Goal: Information Seeking & Learning: Learn about a topic

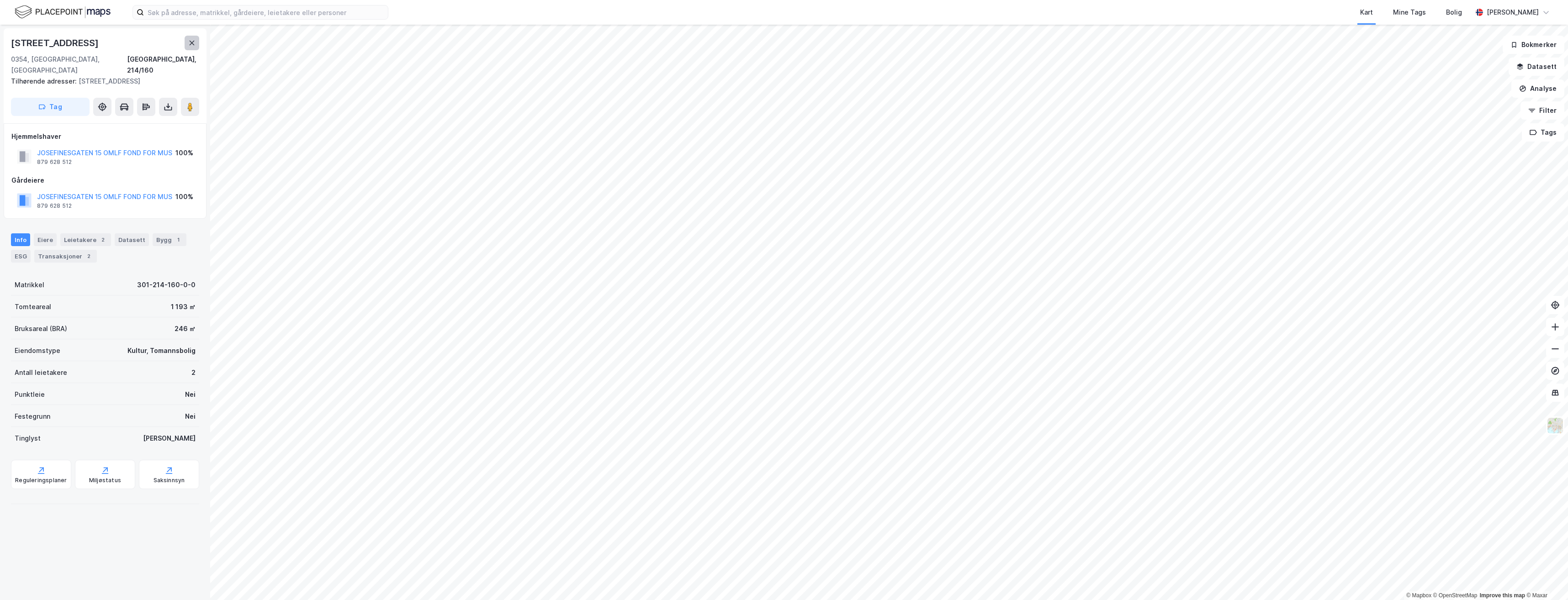
click at [190, 42] on icon at bounding box center [192, 43] width 7 height 7
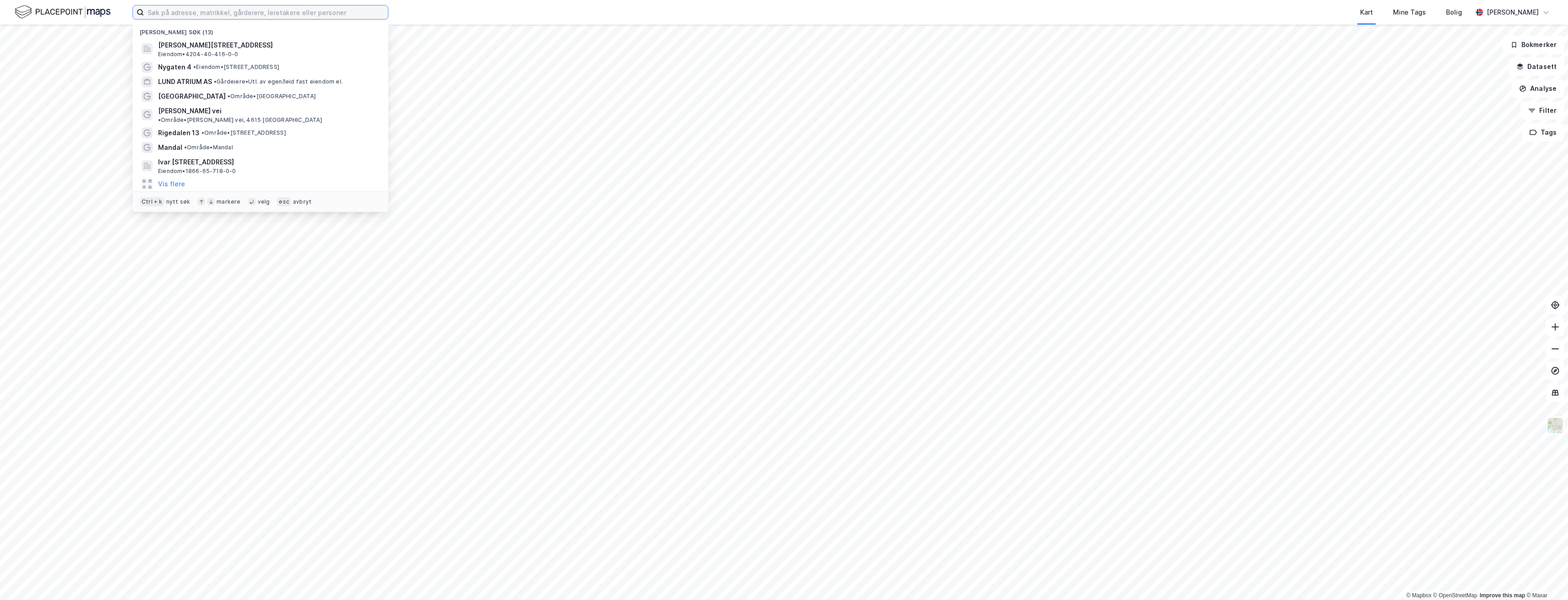
click at [162, 12] on input at bounding box center [266, 12] width 244 height 14
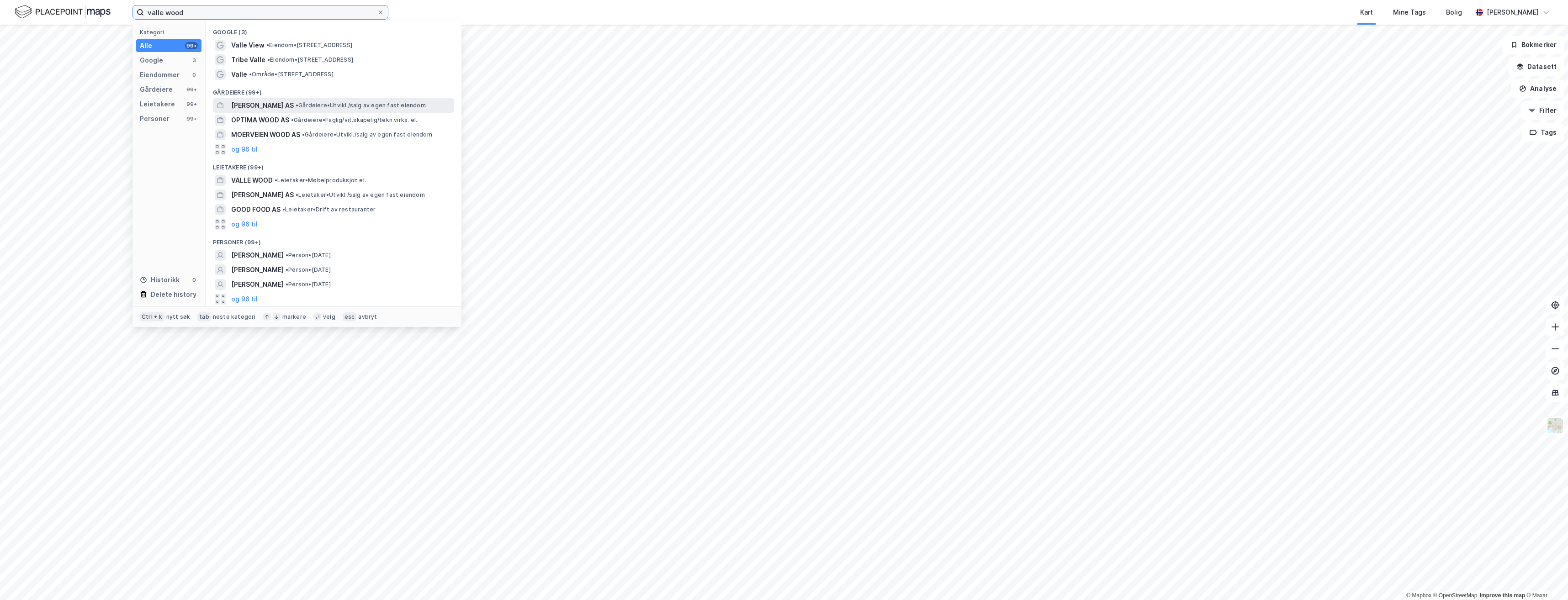
type input "valle wood"
click at [273, 106] on span "[PERSON_NAME] AS" at bounding box center [263, 106] width 63 height 11
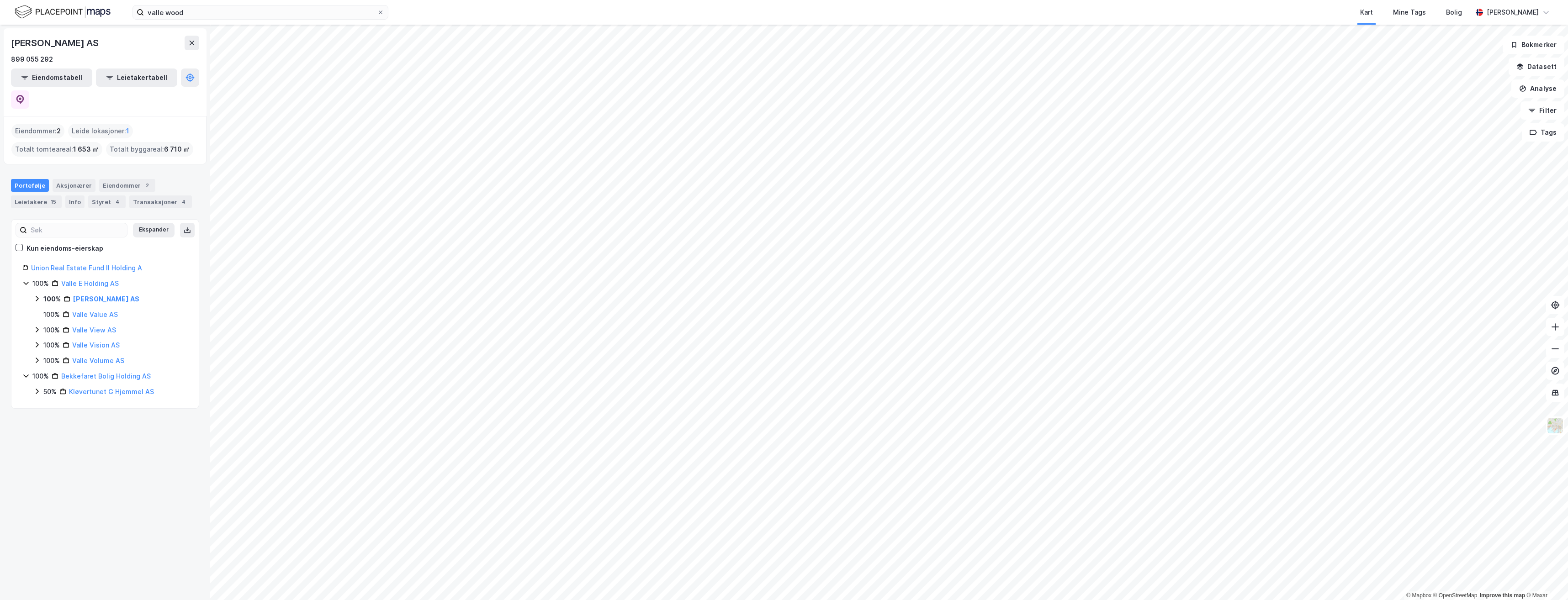
click at [38, 296] on icon at bounding box center [37, 298] width 2 height 6
click at [38, 298] on icon at bounding box center [37, 299] width 5 height 3
click at [73, 179] on div "Aksjonærer" at bounding box center [74, 185] width 43 height 13
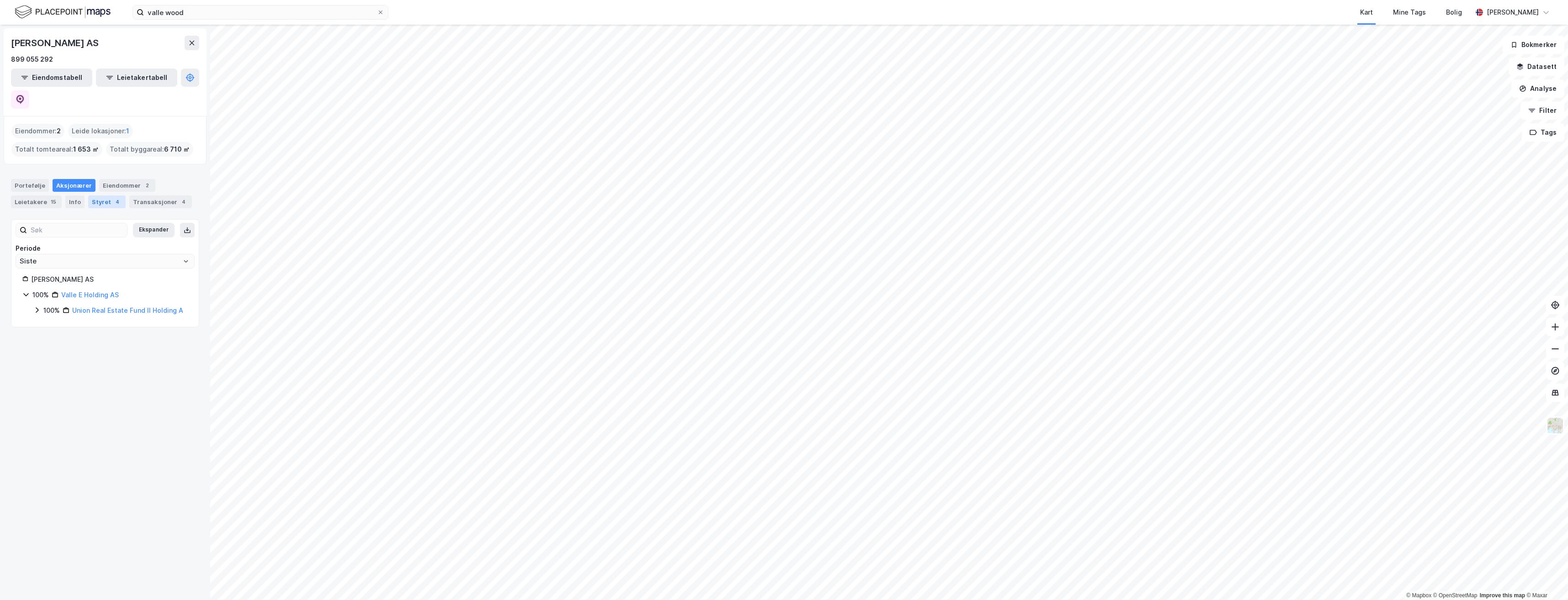
click at [103, 195] on div "Styret 4" at bounding box center [106, 202] width 38 height 13
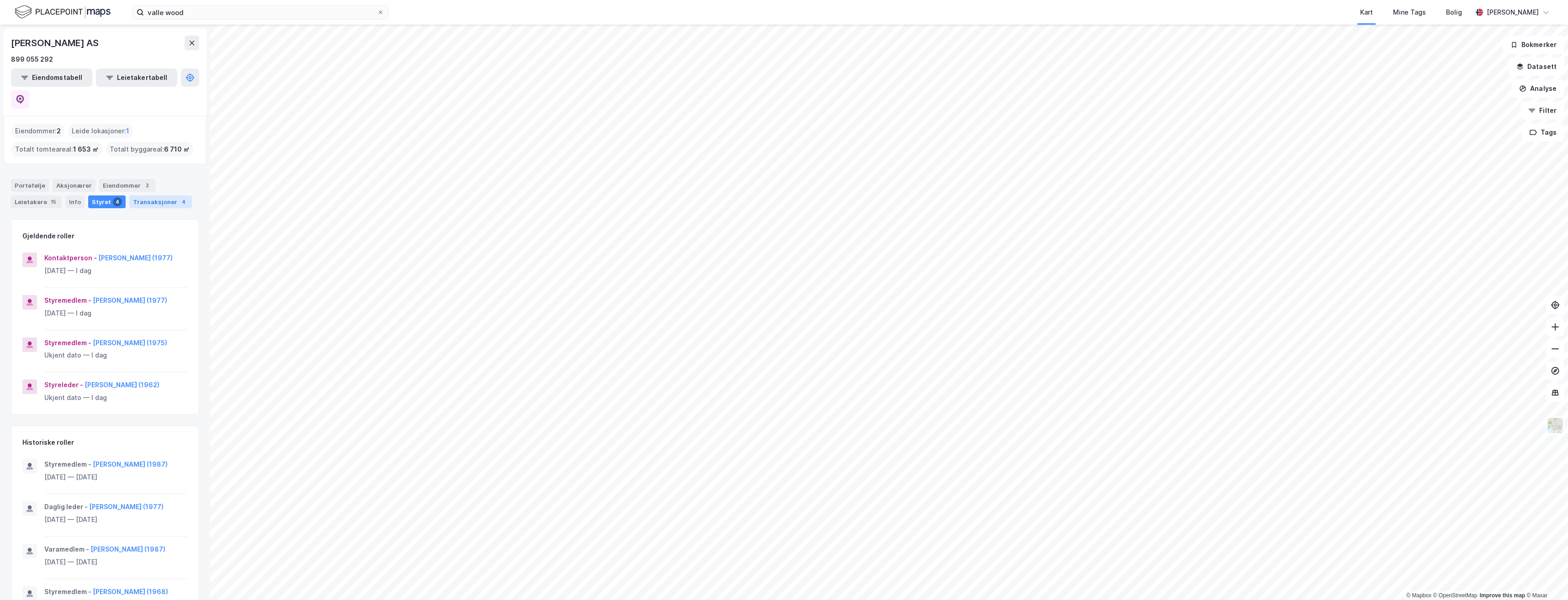
click at [160, 195] on div "Transaksjoner 4" at bounding box center [160, 202] width 63 height 13
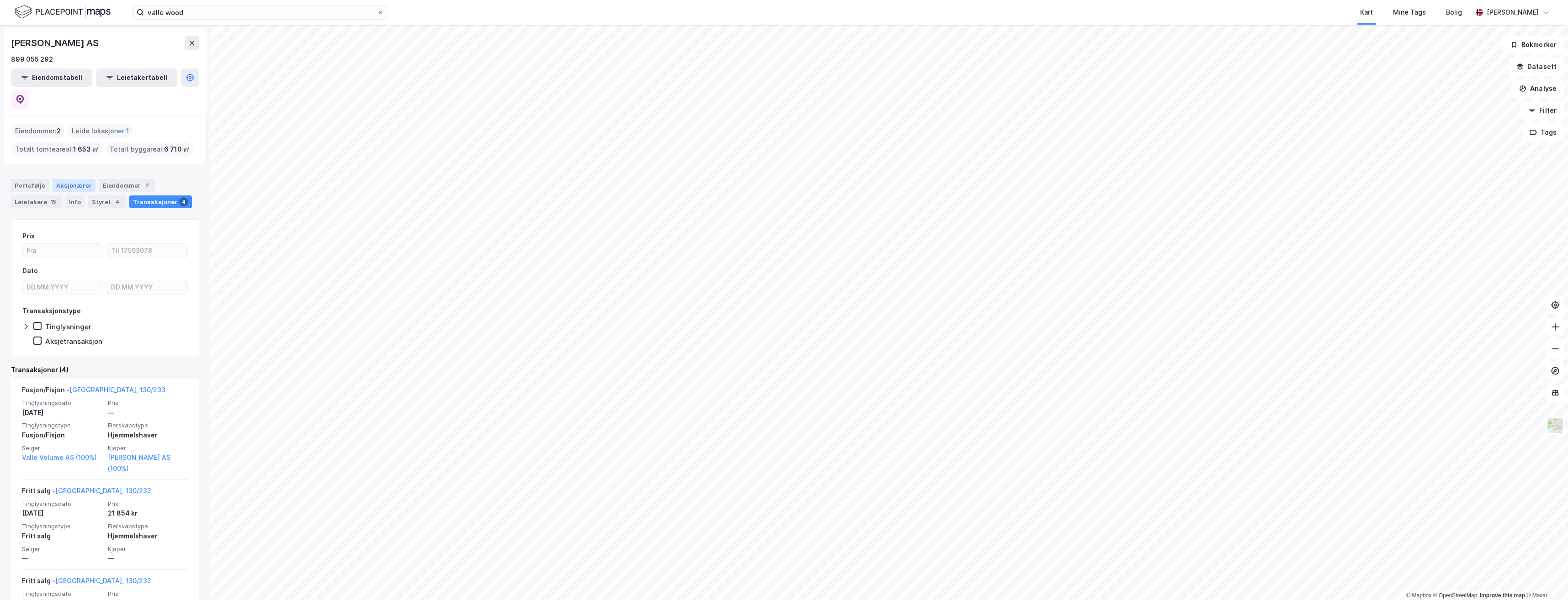
click at [72, 179] on div "Aksjonærer" at bounding box center [74, 185] width 43 height 13
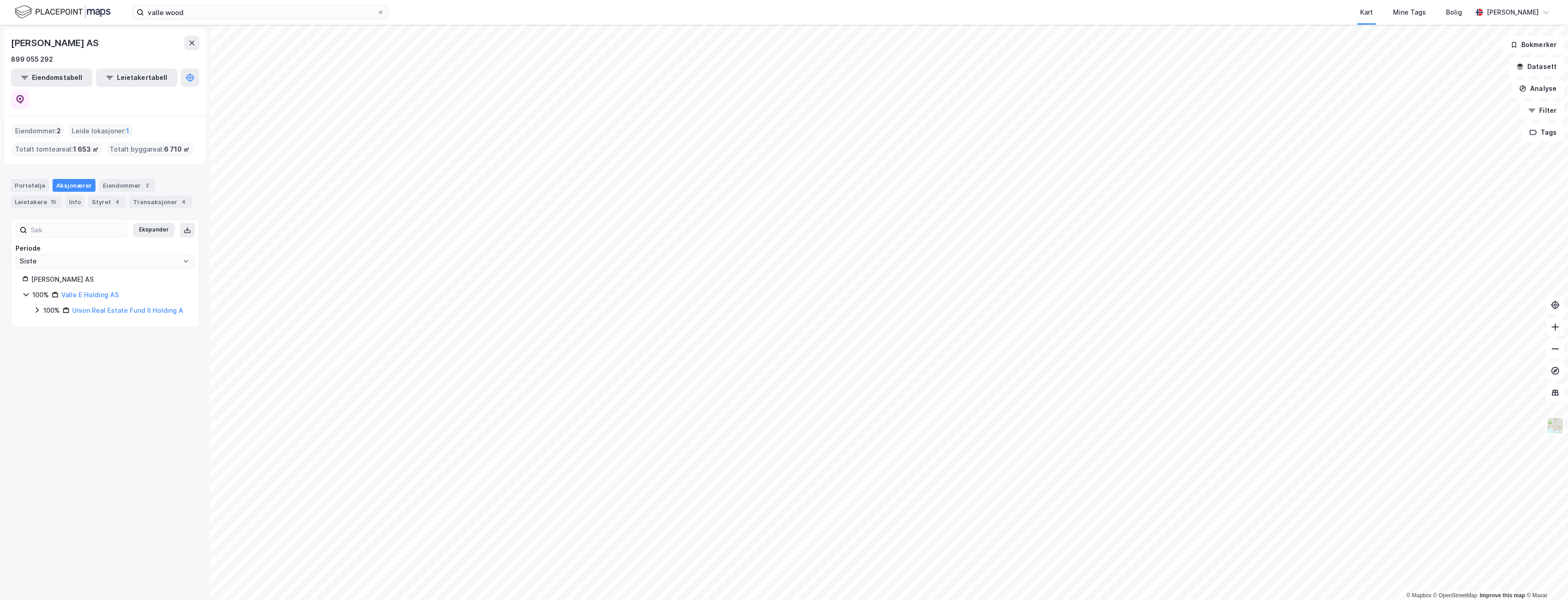
click at [36, 307] on icon at bounding box center [37, 310] width 7 height 7
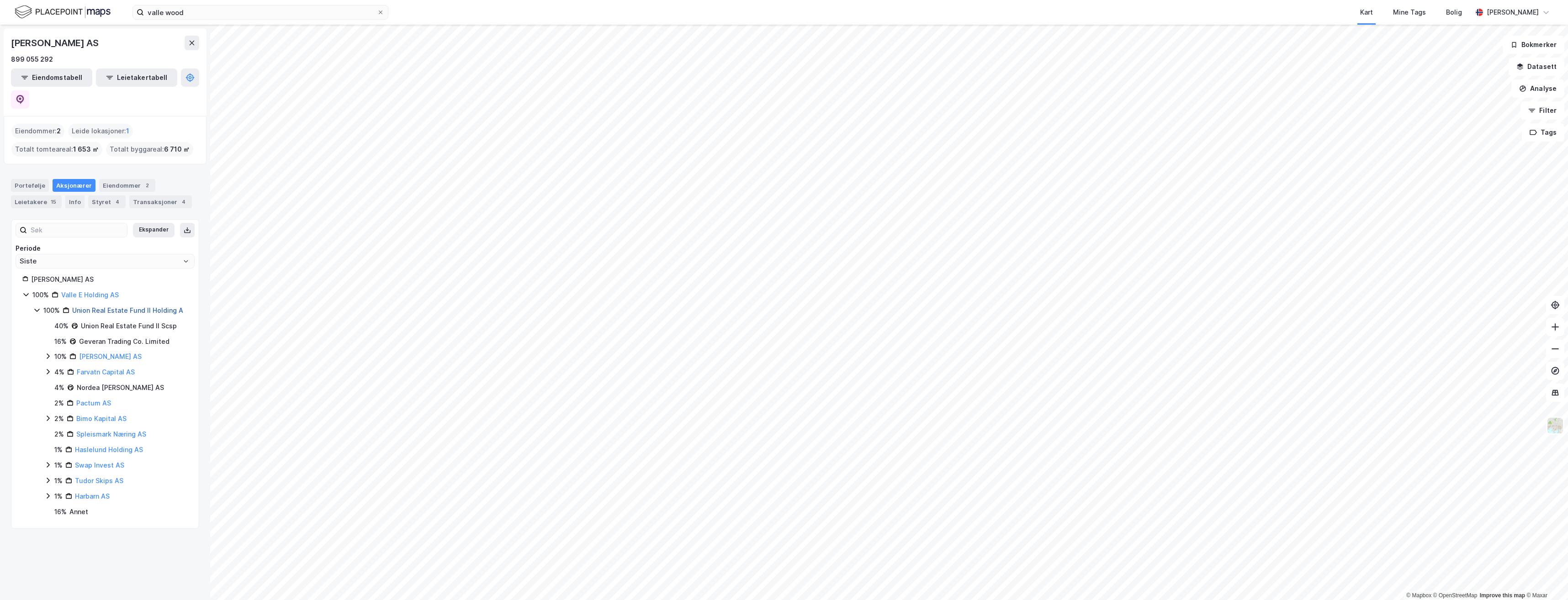
click at [117, 307] on link "Union Real Estate Fund II Holding A" at bounding box center [127, 310] width 111 height 8
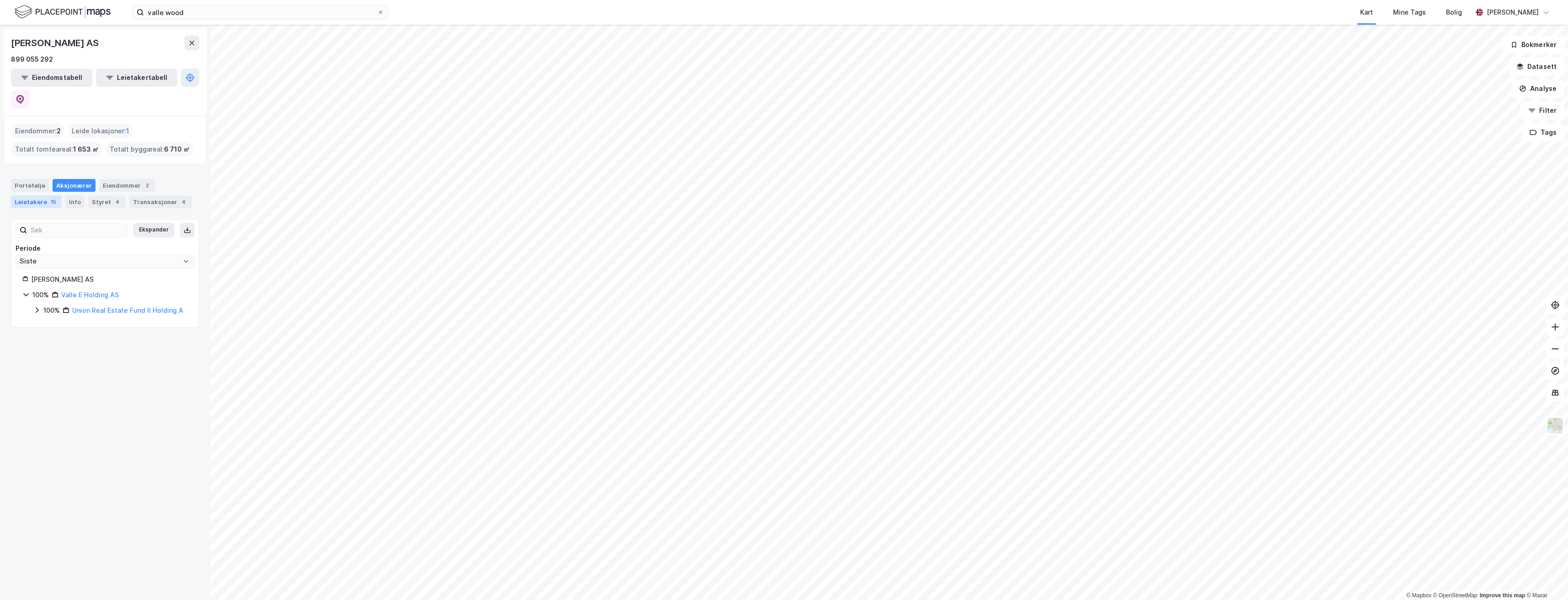
click at [38, 195] on div "Leietakere 15" at bounding box center [36, 202] width 50 height 13
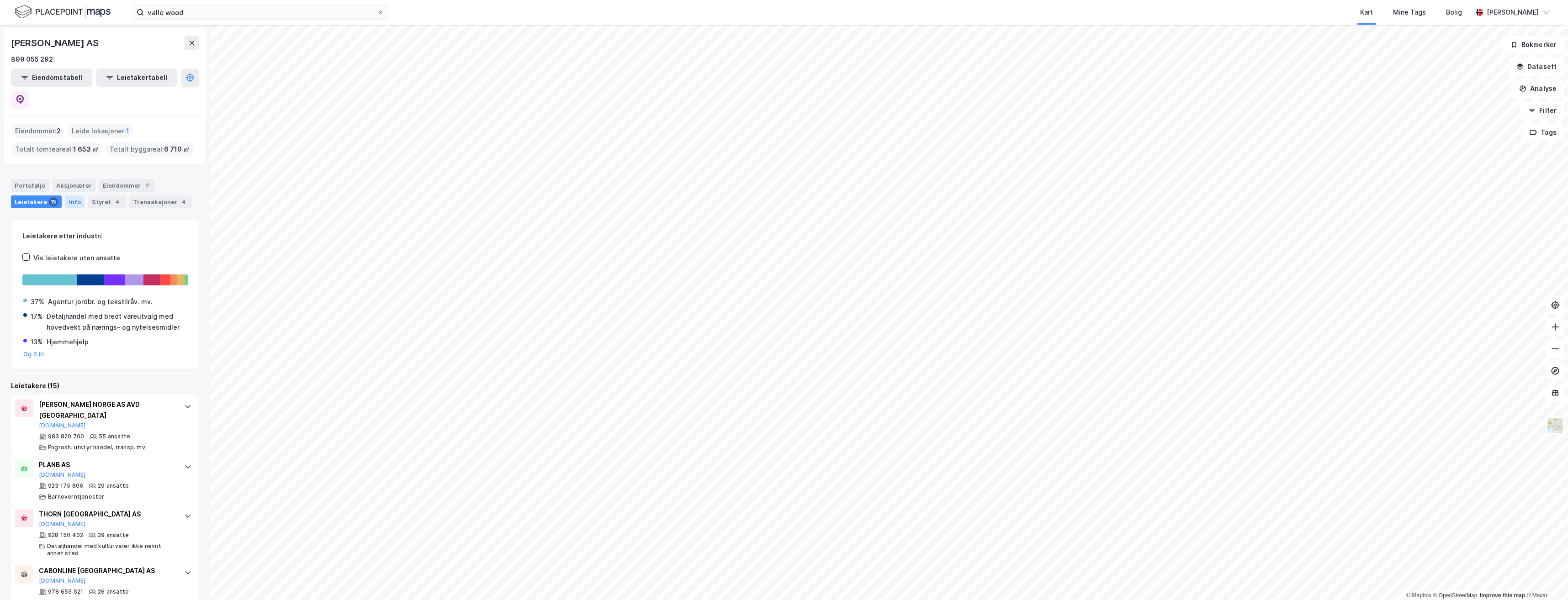
click at [70, 195] on div "Info" at bounding box center [74, 202] width 19 height 13
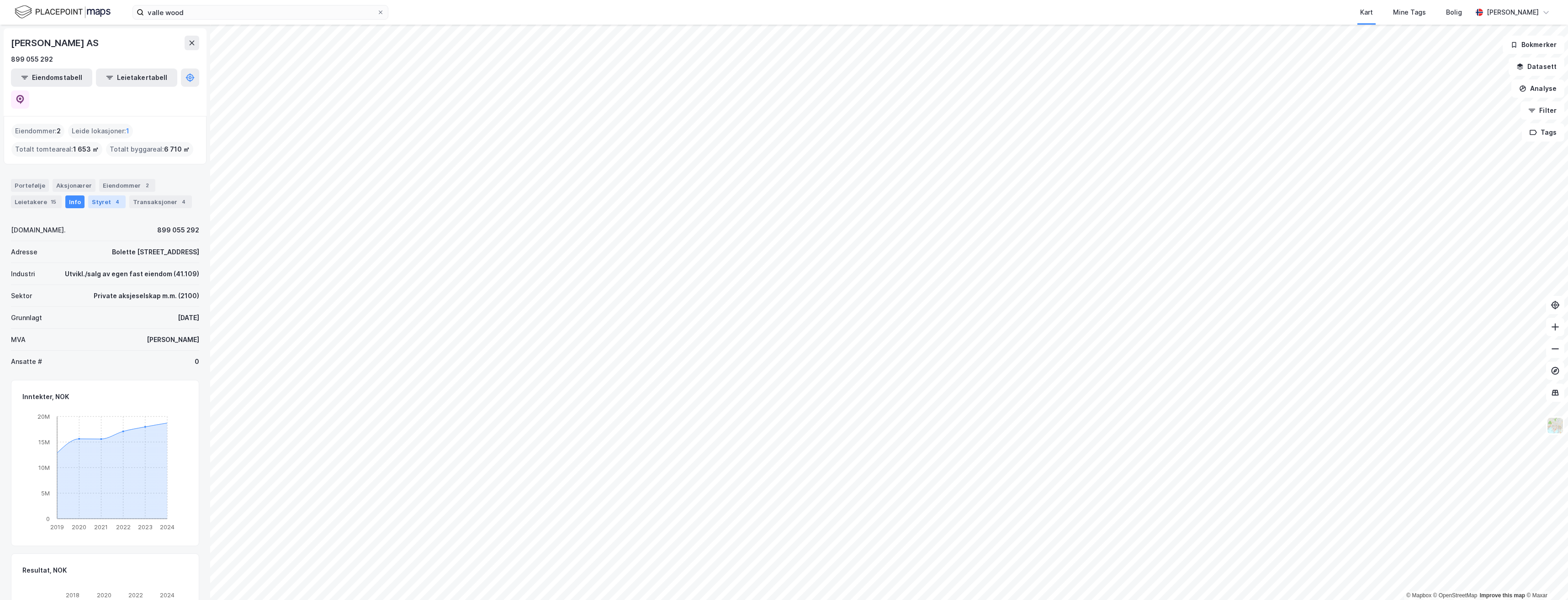
click at [113, 197] on div "4" at bounding box center [117, 202] width 9 height 9
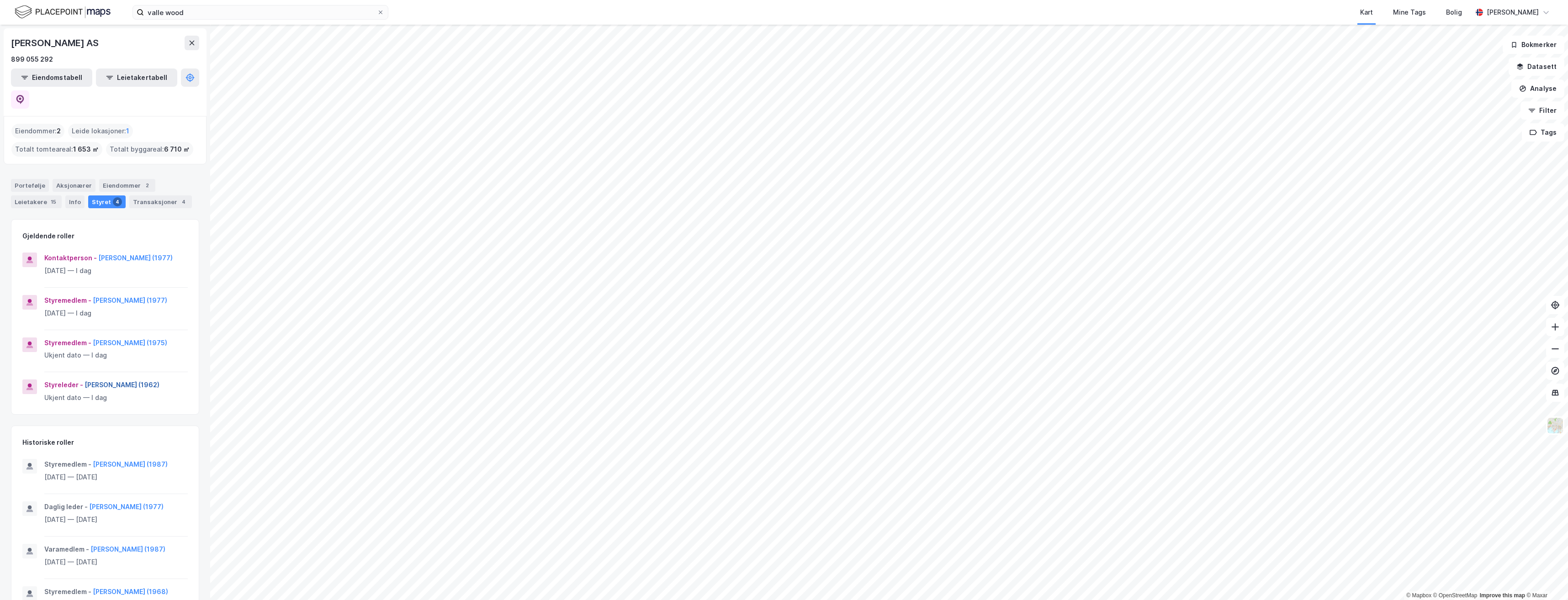
click at [0, 0] on button "[PERSON_NAME] (1962)" at bounding box center [0, 0] width 0 height 0
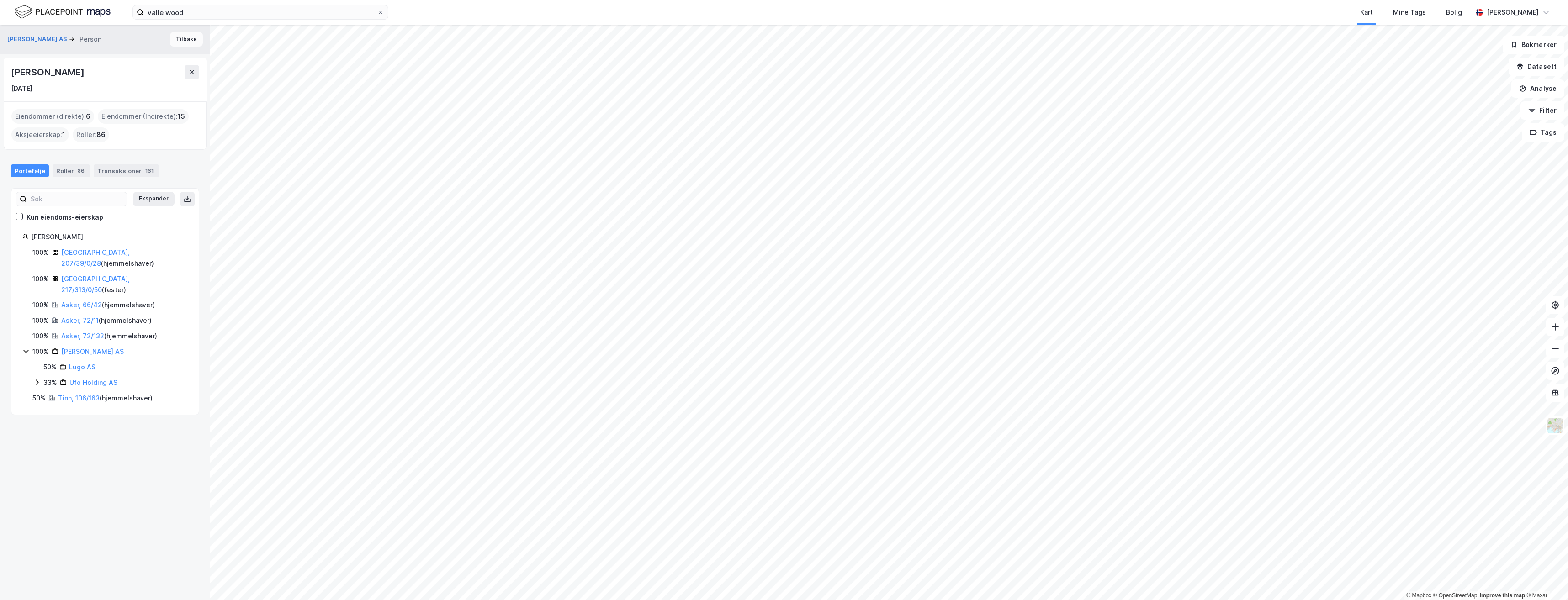
click at [181, 42] on button "Tilbake" at bounding box center [186, 39] width 33 height 15
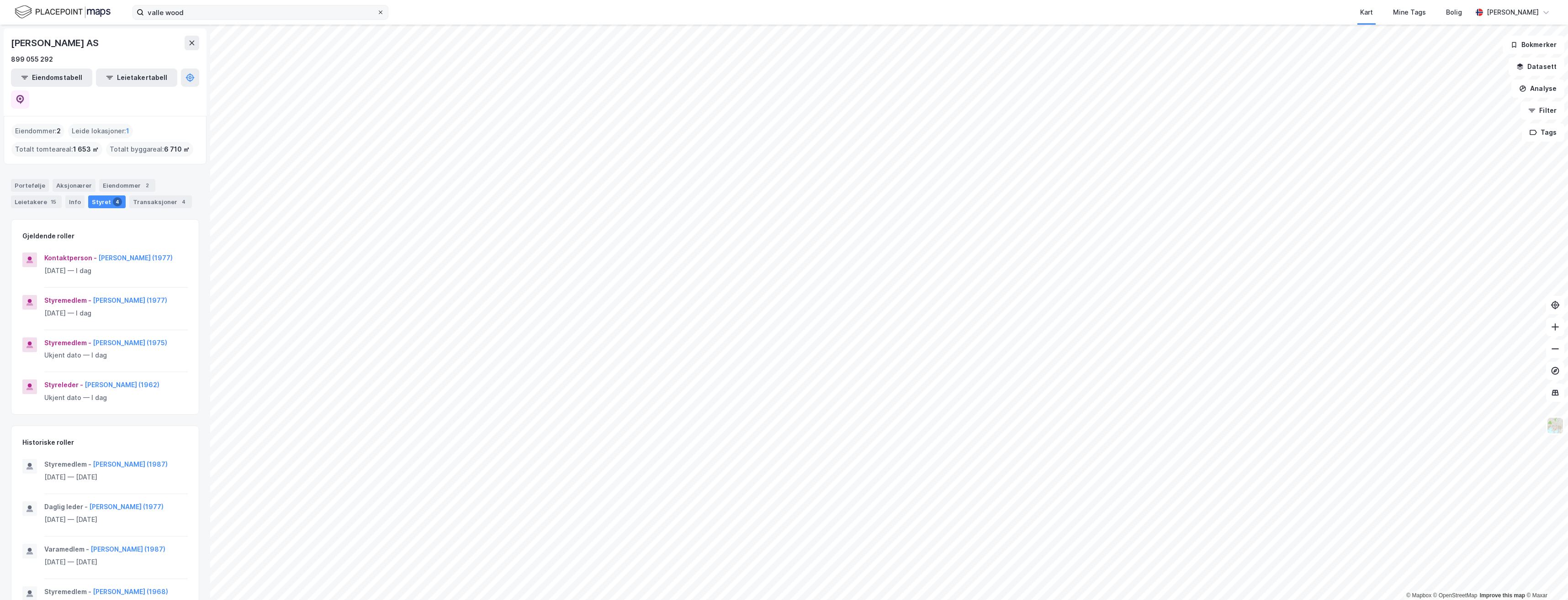
click at [382, 12] on icon at bounding box center [380, 12] width 6 height 6
click at [377, 12] on input "valle wood" at bounding box center [260, 12] width 233 height 14
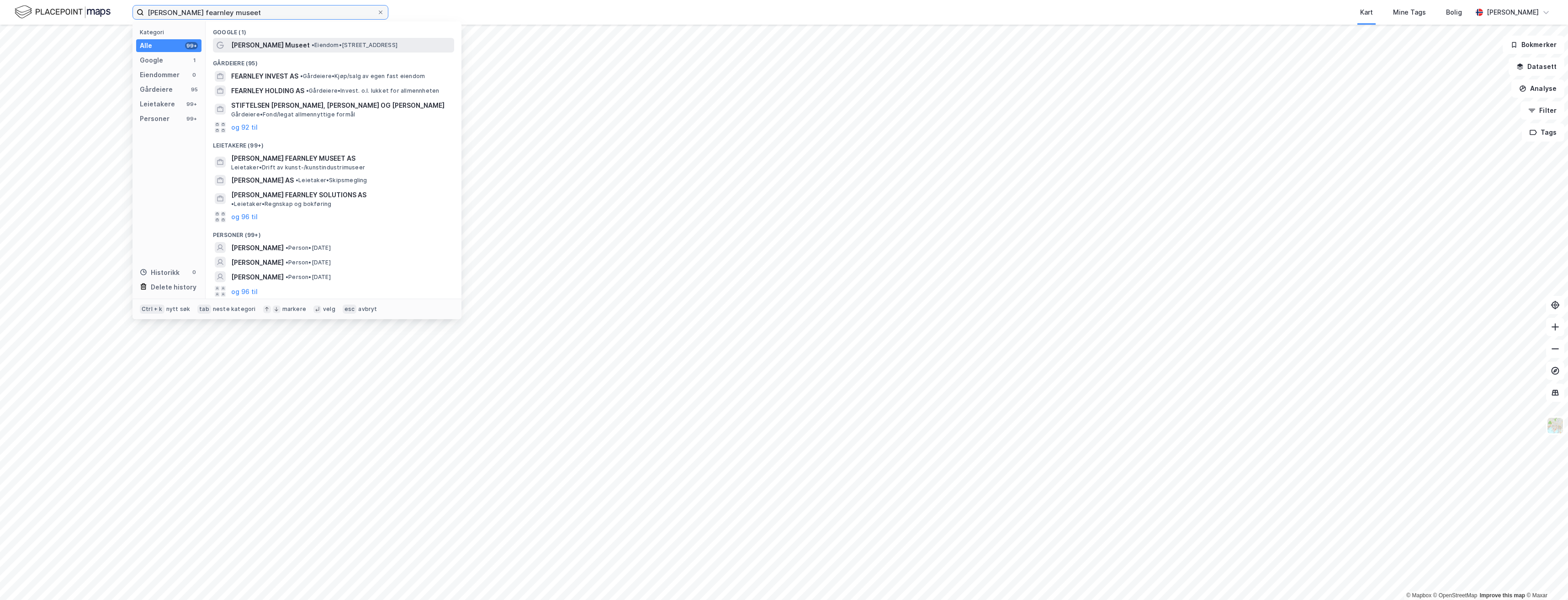
type input "[PERSON_NAME] fearnley museet"
click at [289, 42] on span "[PERSON_NAME] Museet" at bounding box center [271, 45] width 79 height 11
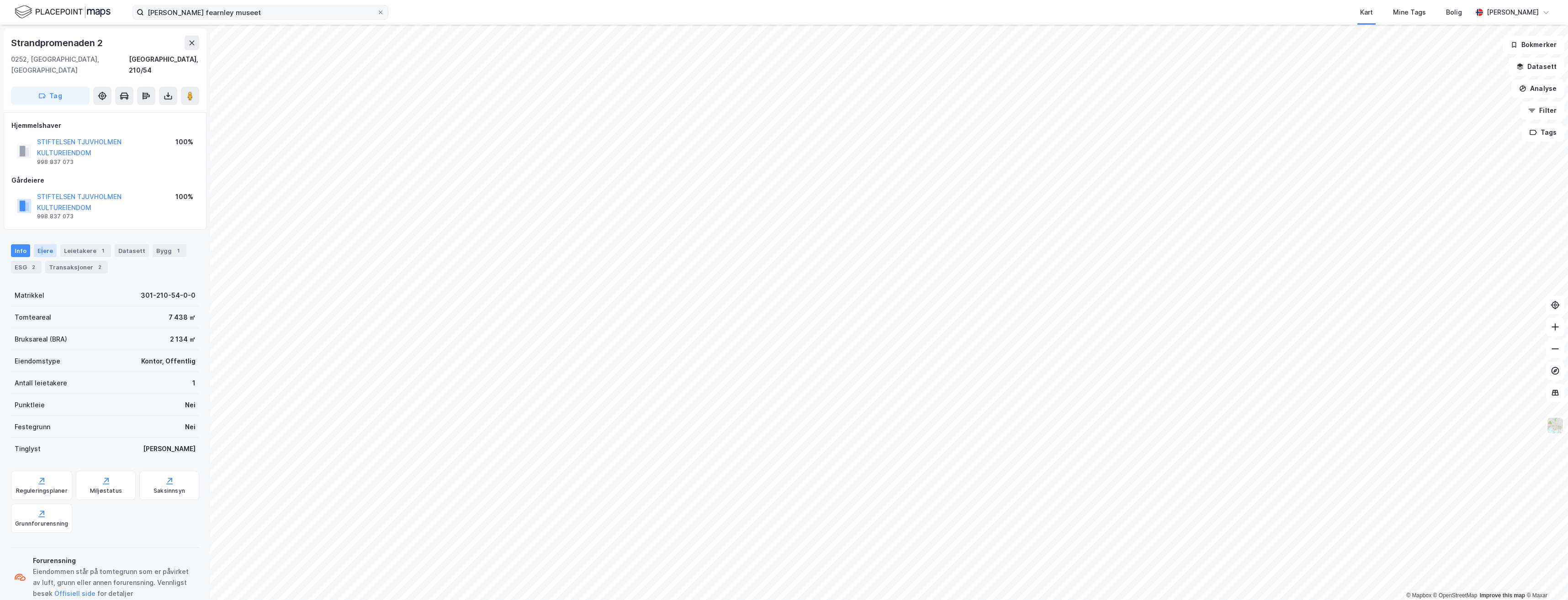
click at [41, 245] on div "Eiere" at bounding box center [45, 251] width 23 height 13
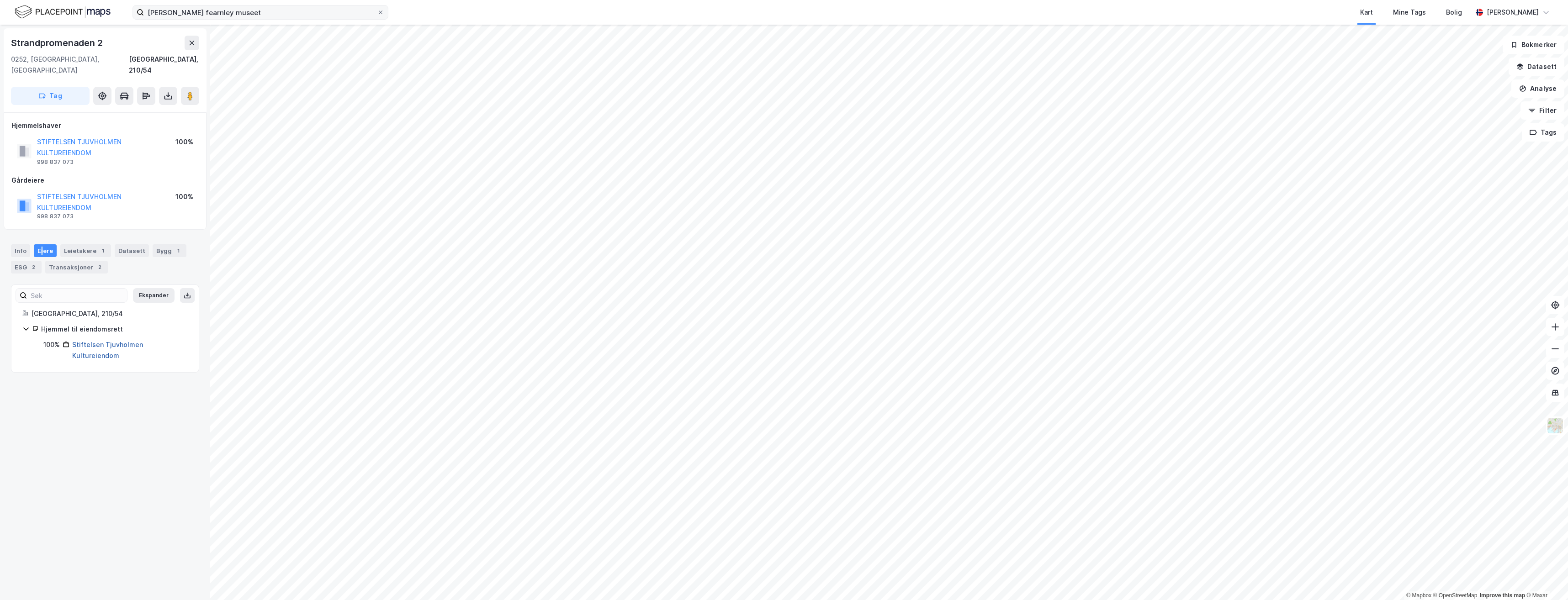
click at [108, 341] on link "Stiftelsen Tjuvholmen Kultureiendom" at bounding box center [107, 350] width 71 height 18
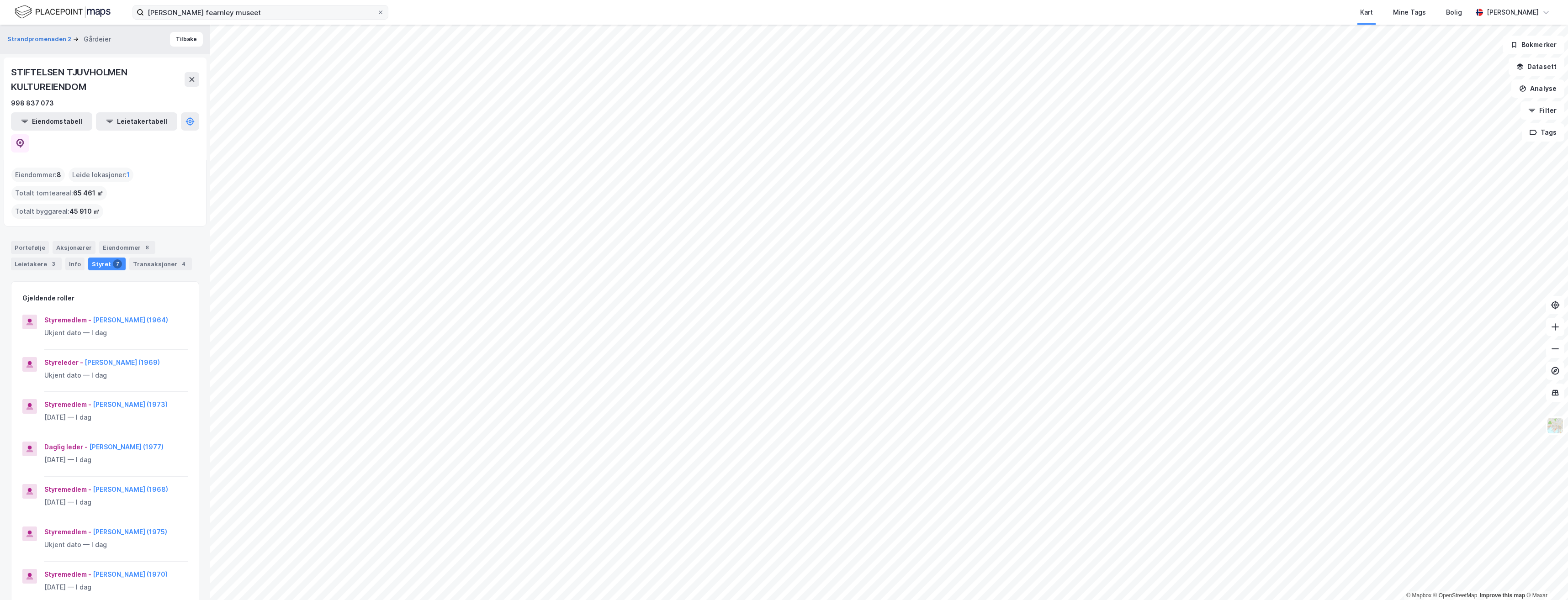
click at [200, 45] on div "Strandpromenaden 2 Gårdeier Tilbake" at bounding box center [105, 39] width 210 height 30
click at [173, 39] on button "Tilbake" at bounding box center [186, 39] width 33 height 15
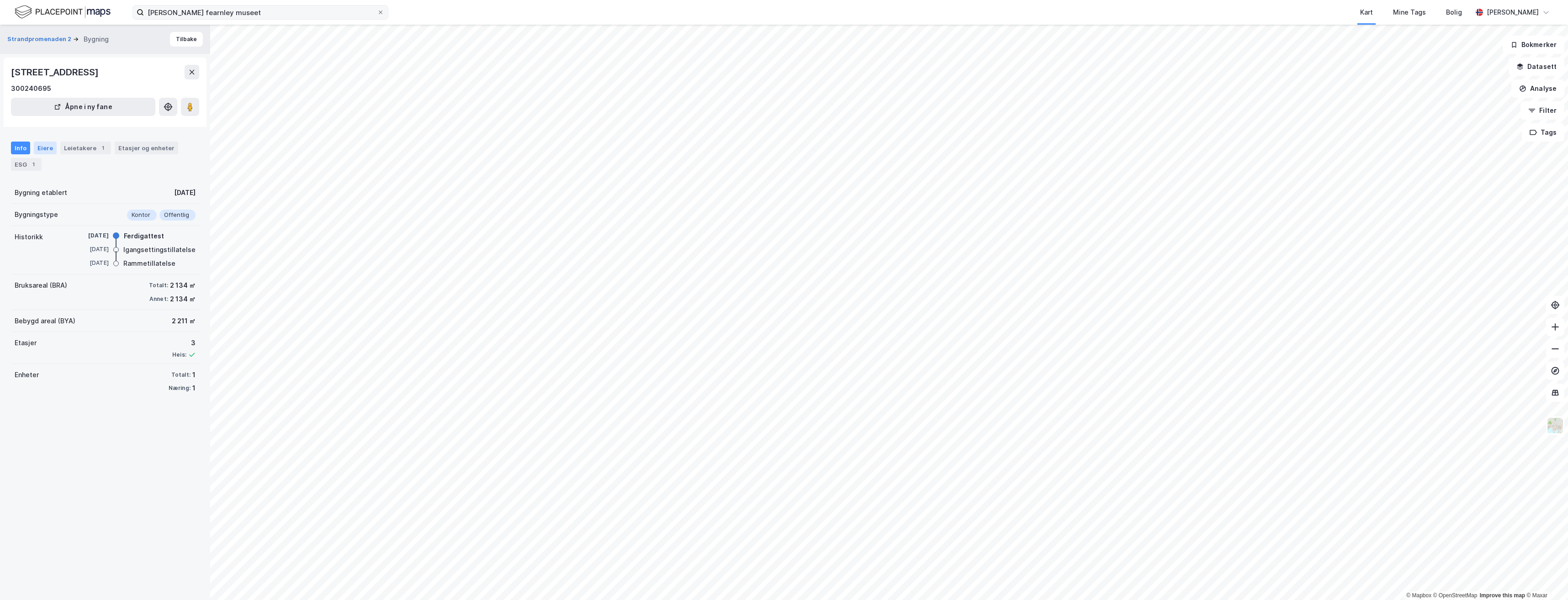
click at [44, 148] on div "Eiere" at bounding box center [45, 148] width 23 height 13
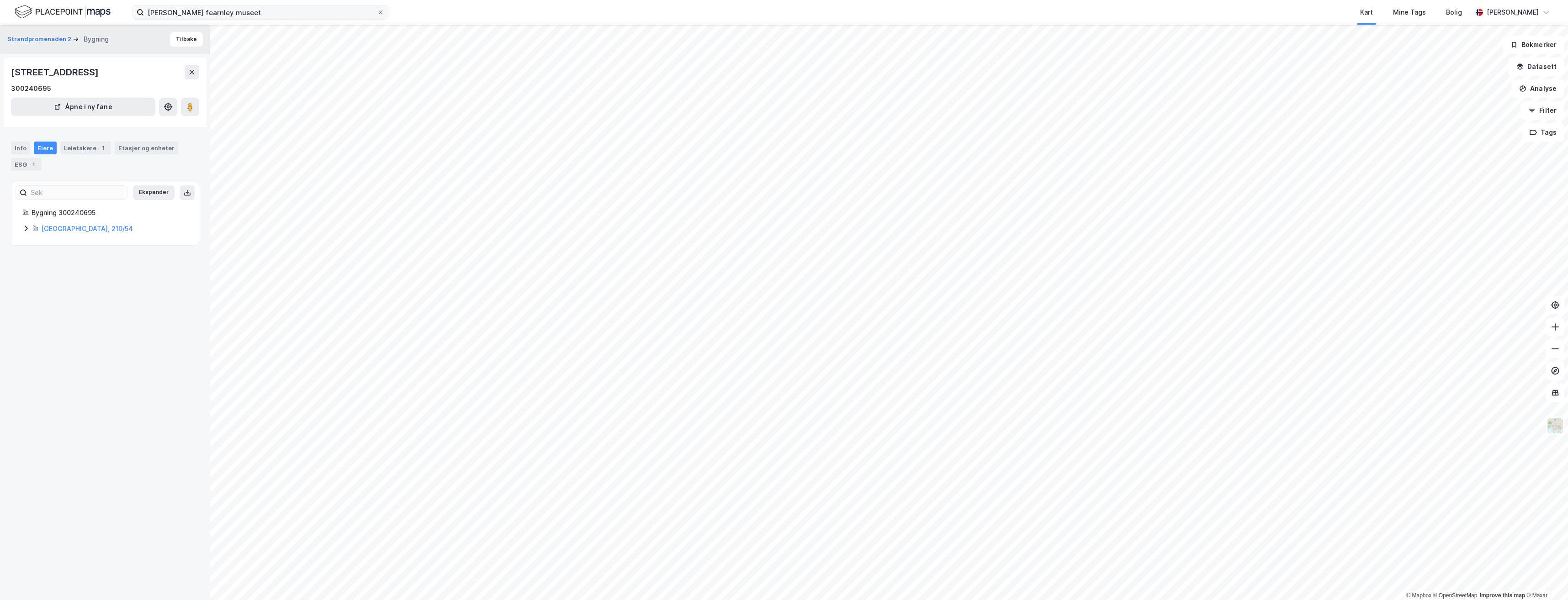
click at [26, 227] on icon at bounding box center [26, 228] width 2 height 6
click at [122, 257] on link "Stiftelsen Tjuvholmen Kultureiendom" at bounding box center [118, 265] width 71 height 18
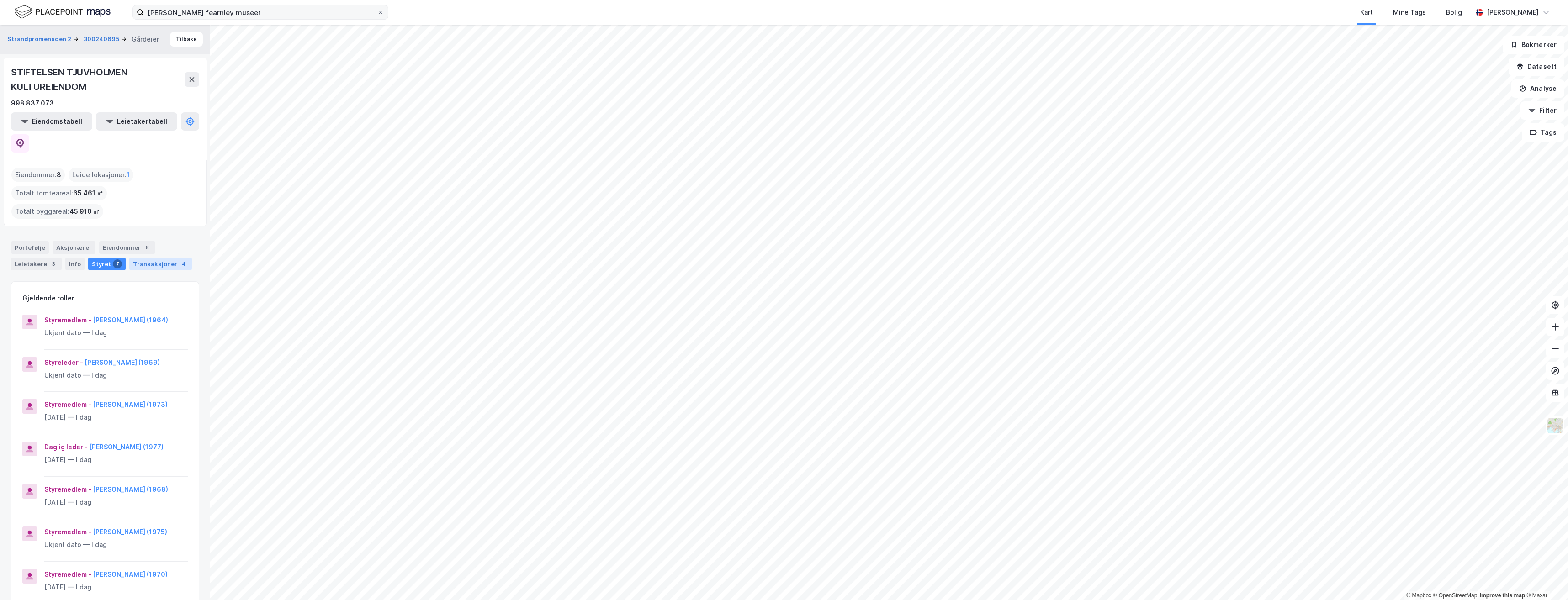
click at [157, 258] on div "Transaksjoner 4" at bounding box center [160, 264] width 63 height 13
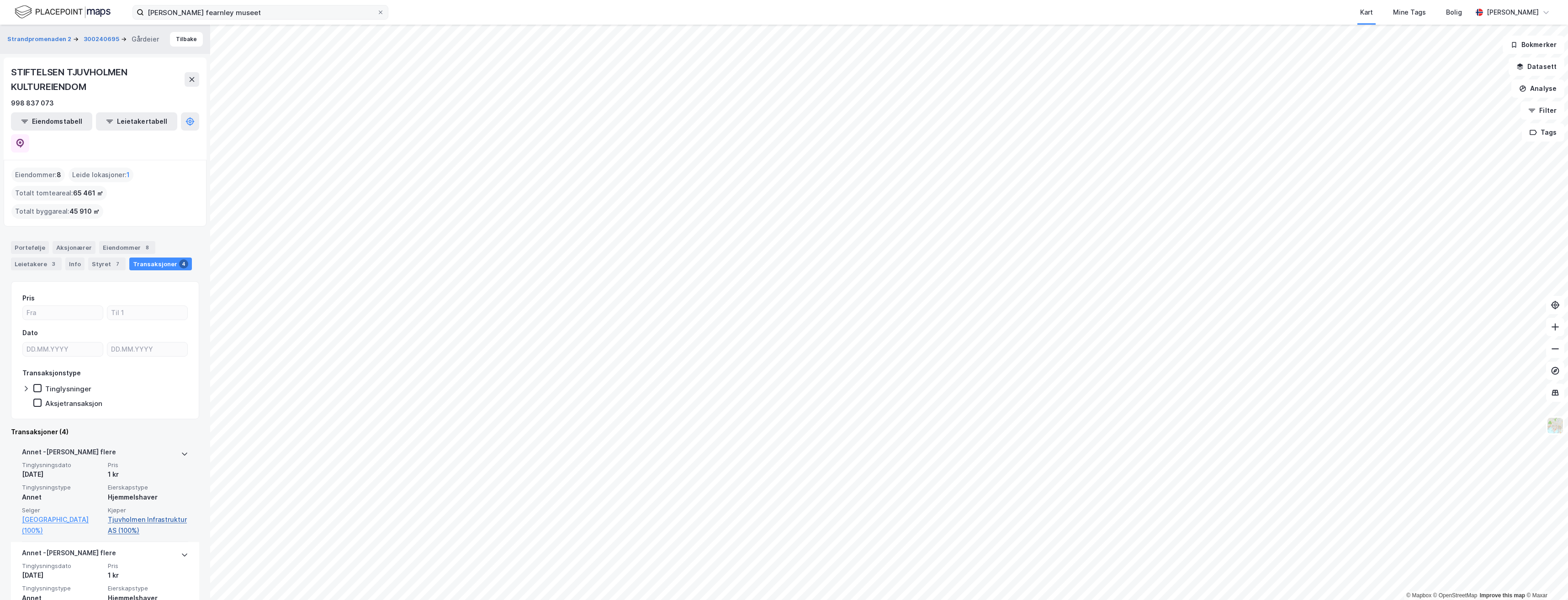
click at [147, 515] on link "Tjuvholmen Infrastruktur AS (100%)" at bounding box center [148, 526] width 81 height 22
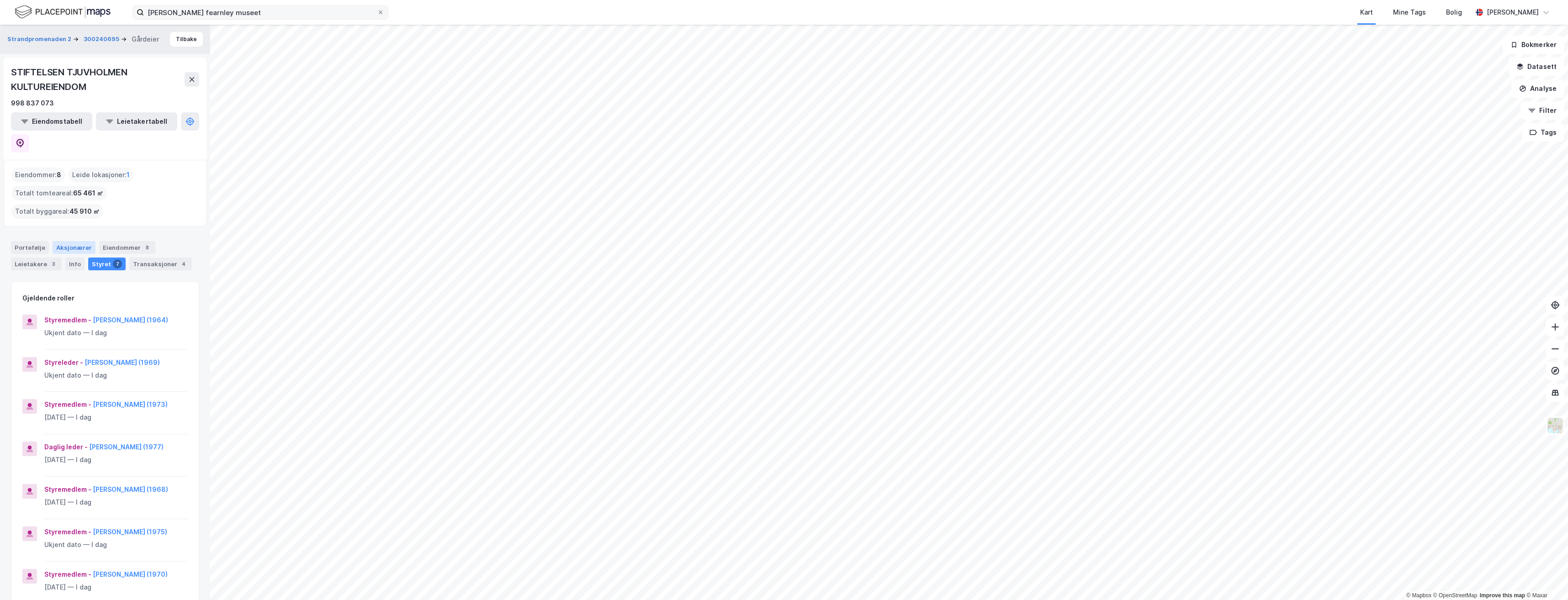
click at [81, 241] on div "Aksjonærer" at bounding box center [74, 247] width 43 height 13
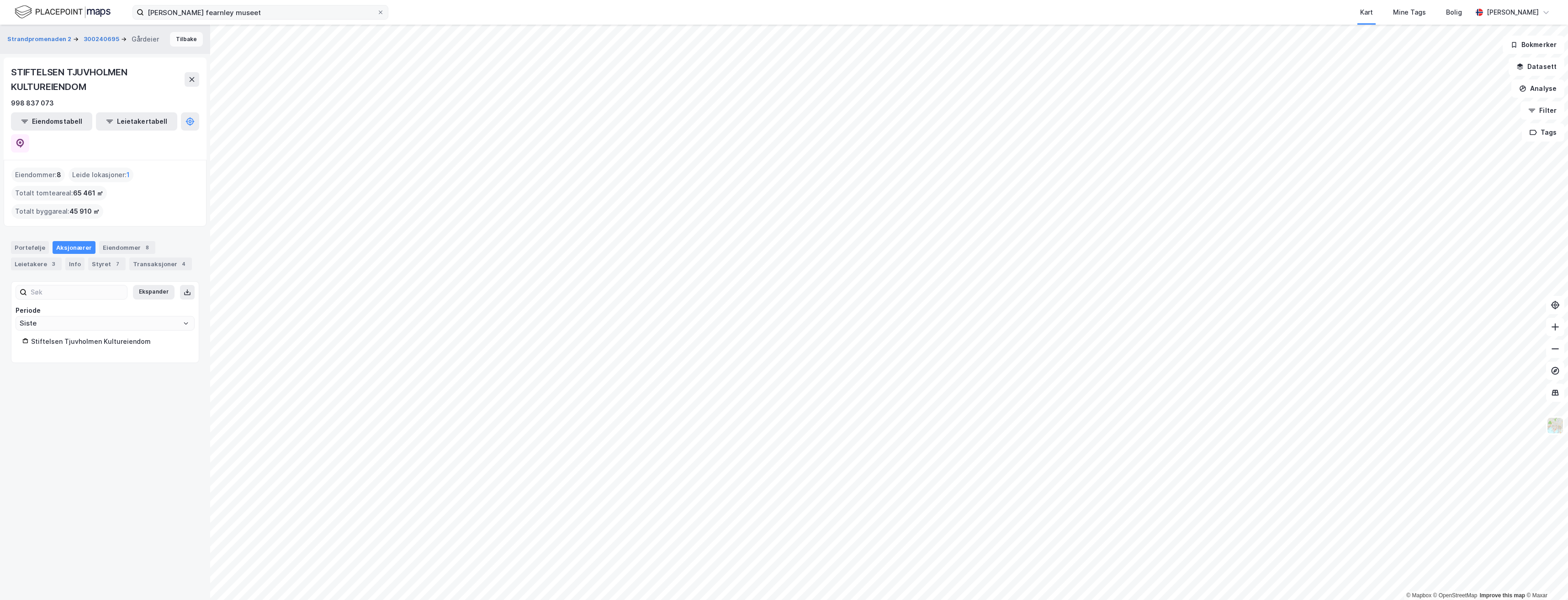
click at [182, 38] on button "Tilbake" at bounding box center [186, 39] width 33 height 15
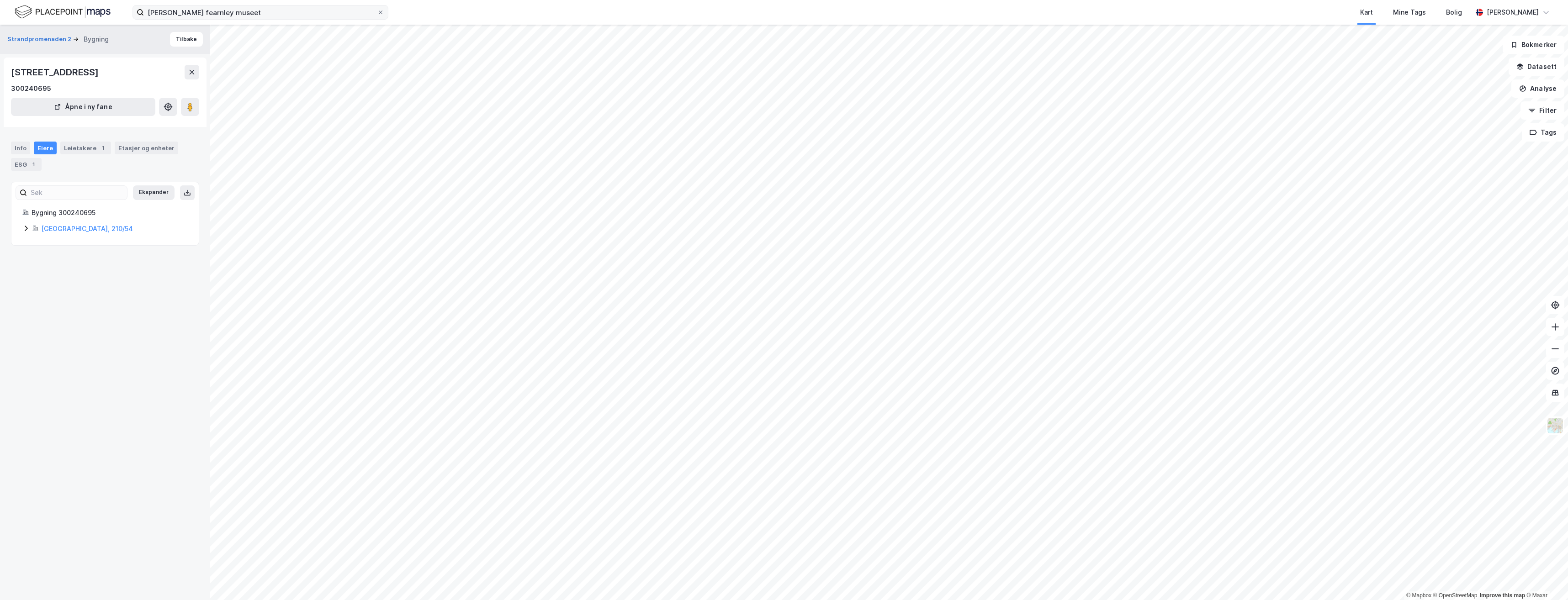
click at [182, 38] on button "Tilbake" at bounding box center [186, 39] width 33 height 15
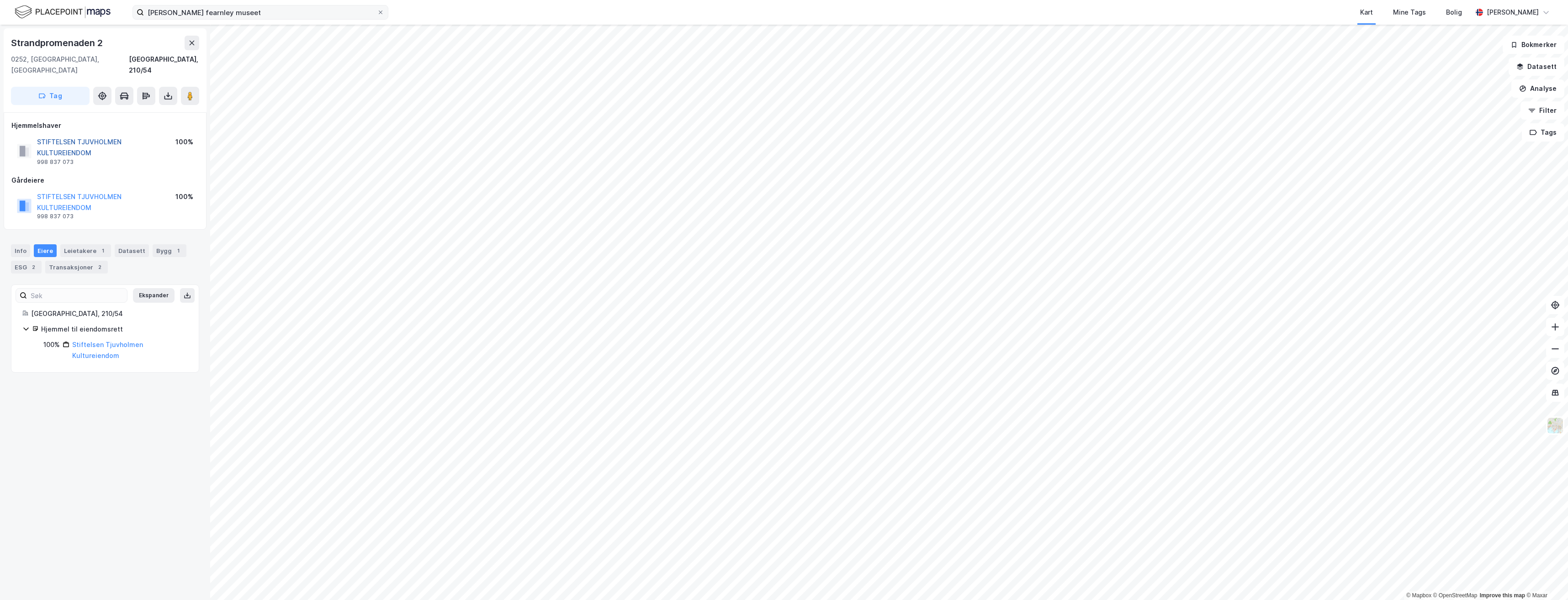
click at [0, 0] on button "STIFTELSEN TJUVHOLMEN KULTUREIENDOM" at bounding box center [0, 0] width 0 height 0
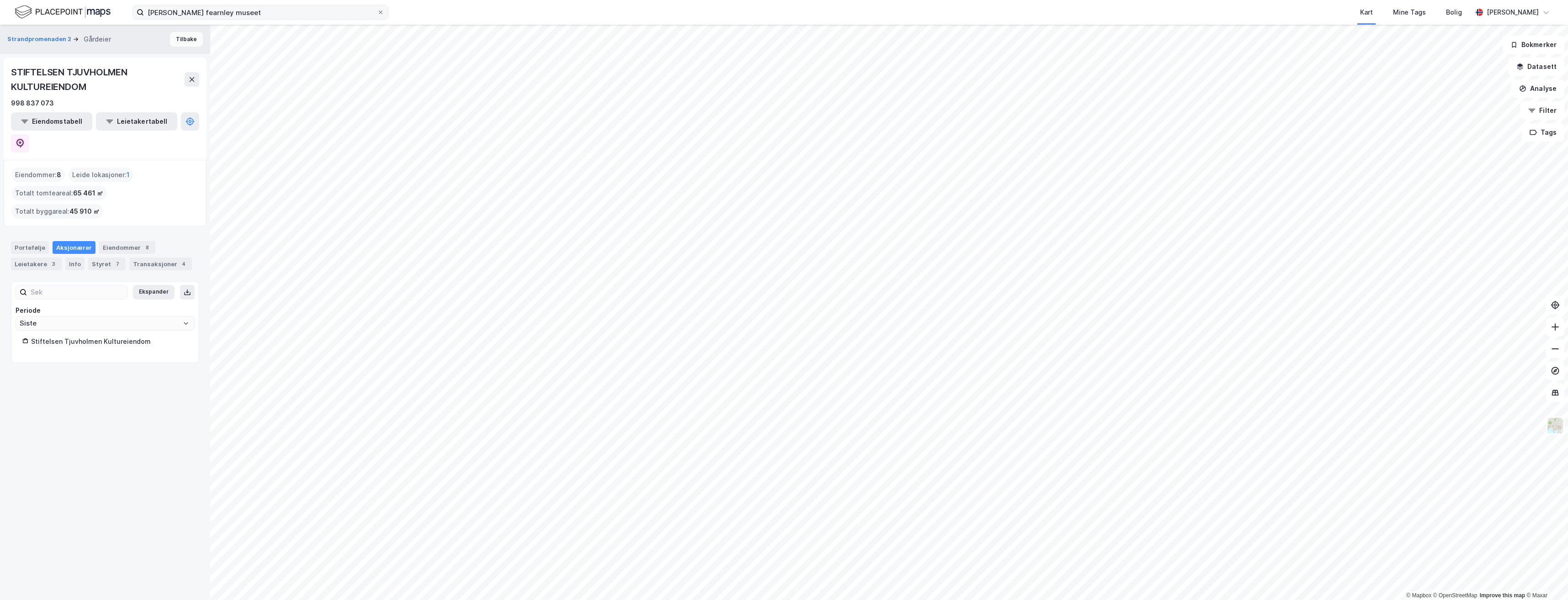
click at [191, 40] on button "Tilbake" at bounding box center [186, 39] width 33 height 15
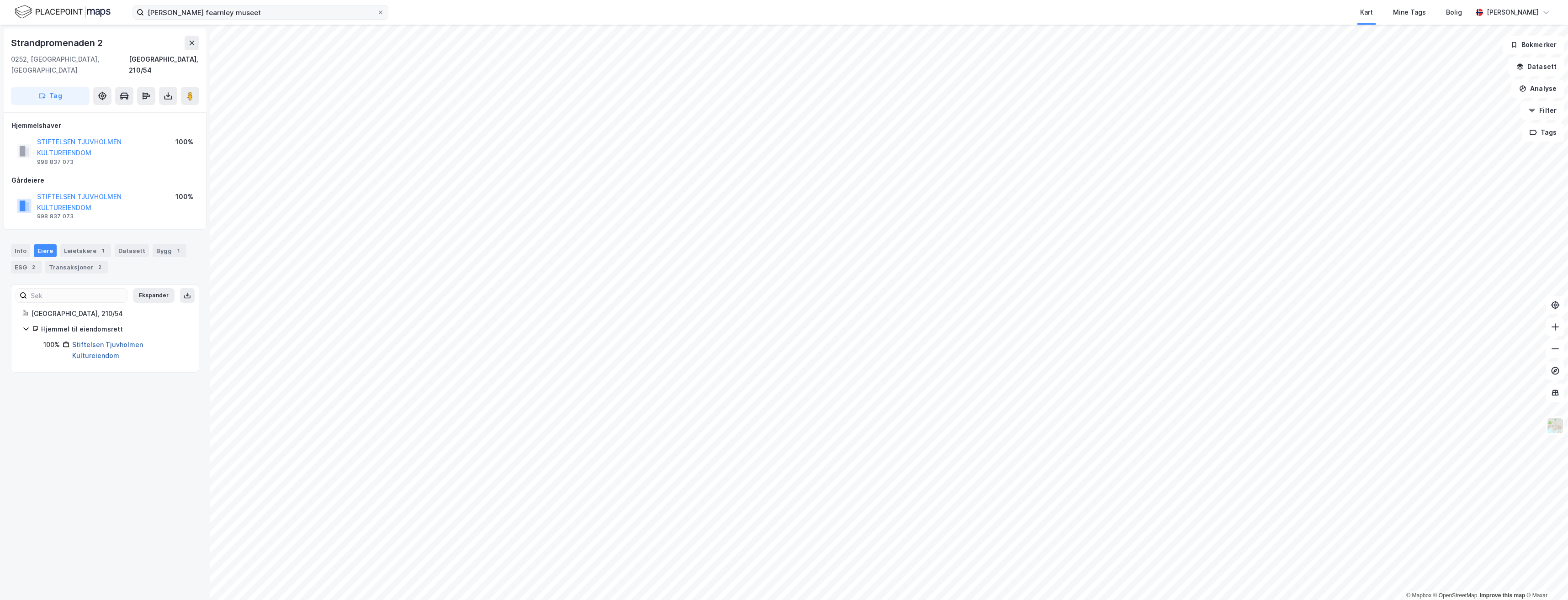
click at [108, 341] on link "Stiftelsen Tjuvholmen Kultureiendom" at bounding box center [107, 350] width 71 height 18
